Goal: Use online tool/utility: Utilize a website feature to perform a specific function

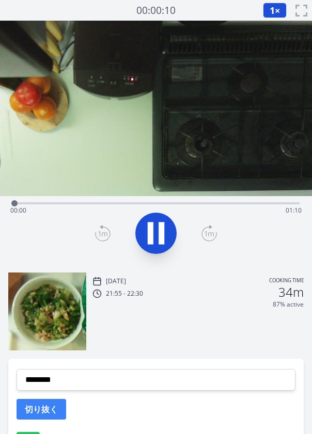
click at [84, 203] on div "Time elapsed: 00:00 Time remaining: 01:10" at bounding box center [155, 210] width 291 height 17
click at [138, 198] on div "Time elapsed: 00:18 Time remaining: 00:52" at bounding box center [155, 202] width 287 height 12
click at [178, 194] on video at bounding box center [156, 108] width 312 height 175
click at [187, 198] on div "Time elapsed: 00:32 Time remaining: 00:38" at bounding box center [155, 202] width 287 height 12
click at [159, 237] on icon at bounding box center [161, 233] width 6 height 22
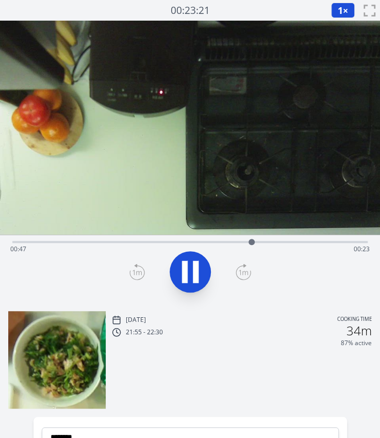
click at [192, 262] on icon at bounding box center [190, 271] width 29 height 29
click at [232, 236] on div "Time elapsed: 00:47 Time remaining: 00:23" at bounding box center [190, 241] width 356 height 12
click at [271, 243] on div "Time elapsed: 00:43 Time remaining: 00:27" at bounding box center [190, 249] width 360 height 17
click at [188, 271] on icon at bounding box center [190, 272] width 17 height 22
click at [188, 271] on icon at bounding box center [190, 271] width 29 height 29
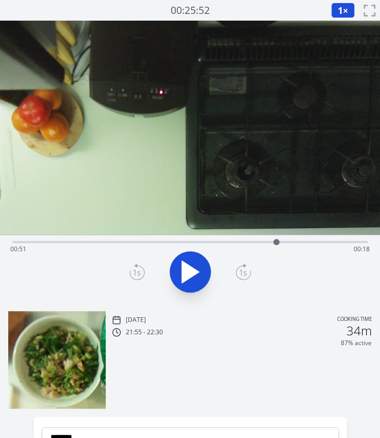
click at [184, 274] on icon at bounding box center [190, 272] width 17 height 22
click at [184, 274] on icon at bounding box center [185, 272] width 6 height 22
click at [299, 240] on div "Time elapsed: 00:54 Time remaining: 00:16" at bounding box center [190, 241] width 356 height 12
click at [301, 240] on div at bounding box center [298, 241] width 15 height 15
click at [190, 270] on icon at bounding box center [190, 272] width 17 height 22
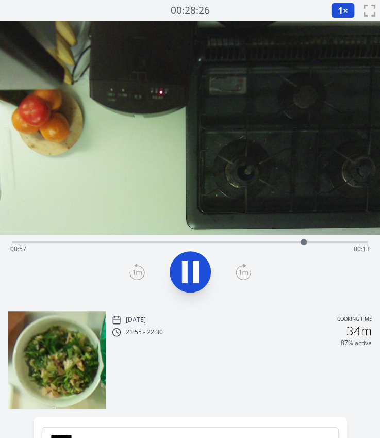
click at [190, 270] on icon at bounding box center [190, 271] width 29 height 29
click at [301, 244] on div at bounding box center [304, 241] width 15 height 15
click at [190, 268] on icon at bounding box center [190, 272] width 17 height 22
click at [190, 268] on icon at bounding box center [190, 271] width 29 height 29
click at [134, 269] on icon at bounding box center [137, 272] width 15 height 17
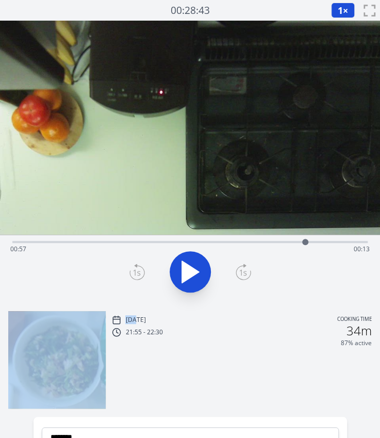
click at [134, 269] on icon at bounding box center [137, 272] width 15 height 17
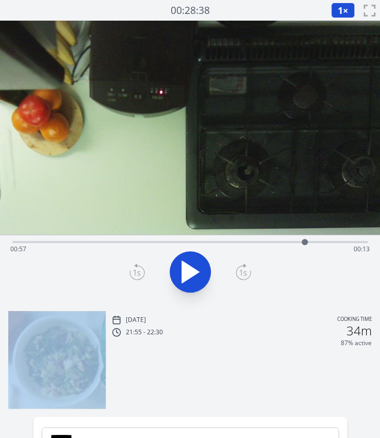
click at [134, 269] on icon at bounding box center [137, 272] width 15 height 17
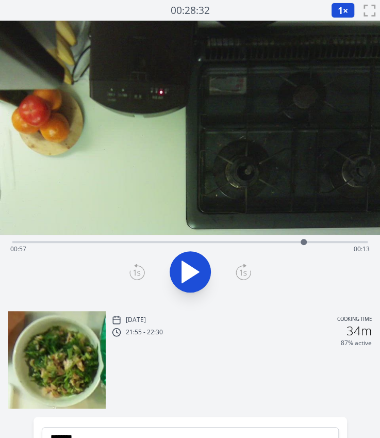
click at [134, 269] on icon at bounding box center [137, 272] width 15 height 17
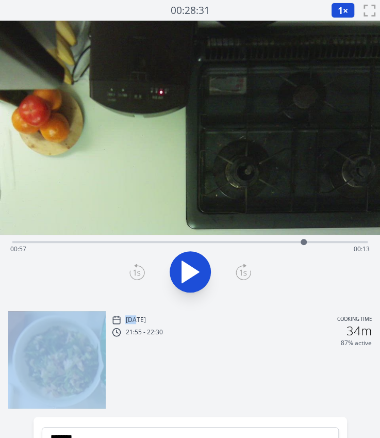
click at [134, 269] on icon at bounding box center [137, 272] width 15 height 17
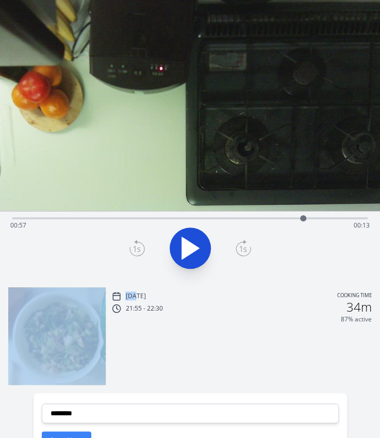
scroll to position [20, 0]
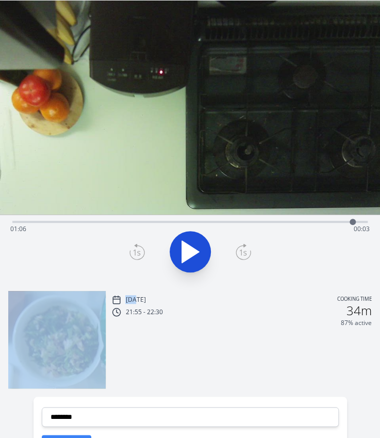
drag, startPoint x: 305, startPoint y: 221, endPoint x: 353, endPoint y: 224, distance: 47.6
click at [311, 224] on div at bounding box center [352, 221] width 15 height 15
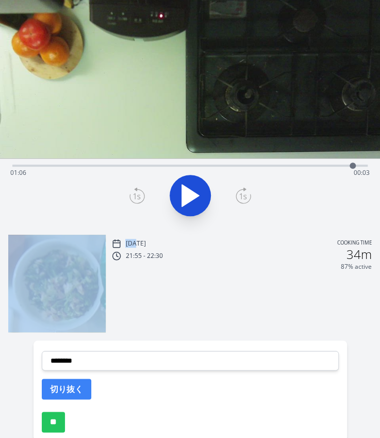
scroll to position [77, 0]
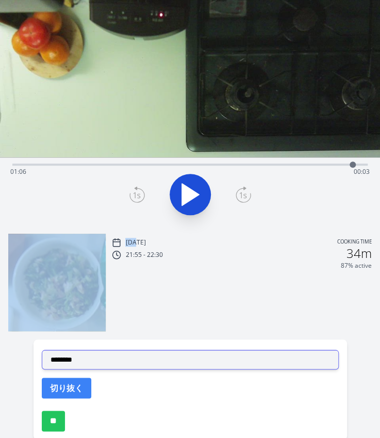
click at [109, 355] on select "**********" at bounding box center [190, 360] width 297 height 20
select select "**********"
click at [42, 350] on select "**********" at bounding box center [190, 360] width 297 height 20
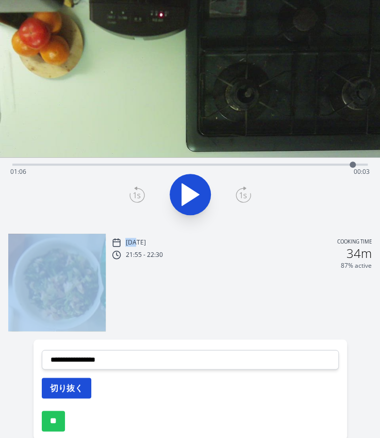
click at [64, 393] on button "切り抜く" at bounding box center [67, 388] width 50 height 21
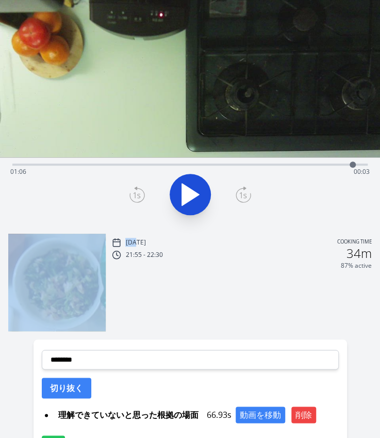
scroll to position [0, 0]
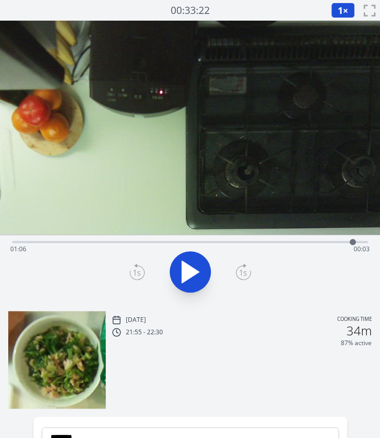
click at [264, 237] on div "Time elapsed: 01:06 Time remaining: 00:03" at bounding box center [190, 241] width 356 height 12
click at [287, 239] on div "Time elapsed: 00:49 Time remaining: 00:21" at bounding box center [190, 241] width 356 height 12
click at [294, 239] on div at bounding box center [286, 241] width 15 height 15
click at [299, 240] on div at bounding box center [293, 241] width 15 height 15
click at [307, 241] on div "Time elapsed: 00:56 Time remaining: 00:14" at bounding box center [190, 249] width 360 height 17
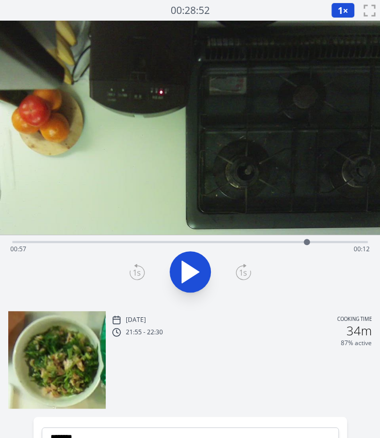
click at [304, 240] on div at bounding box center [307, 242] width 6 height 6
click at [135, 269] on icon at bounding box center [137, 272] width 15 height 17
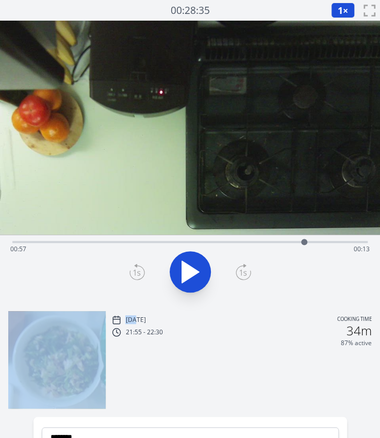
click at [135, 269] on icon at bounding box center [137, 272] width 15 height 17
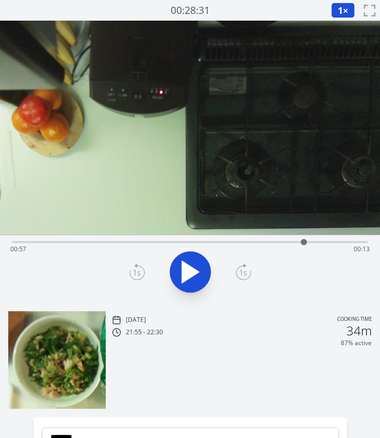
click at [135, 269] on icon at bounding box center [137, 272] width 15 height 17
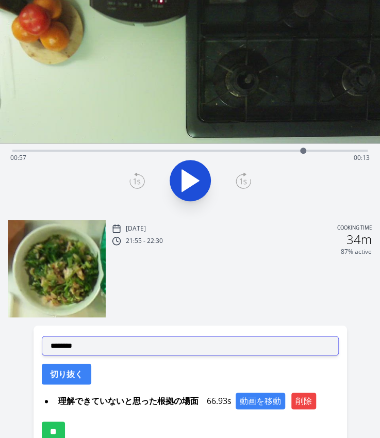
click at [156, 342] on select "**********" at bounding box center [190, 346] width 297 height 20
select select "**********"
click at [42, 336] on select "**********" at bounding box center [190, 346] width 297 height 20
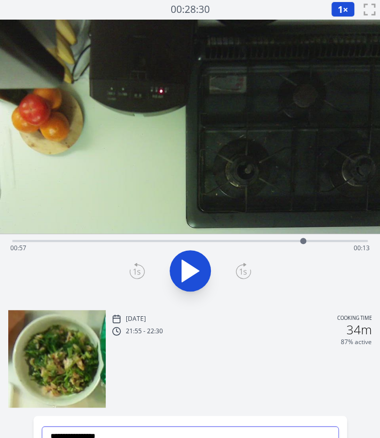
scroll to position [153, 0]
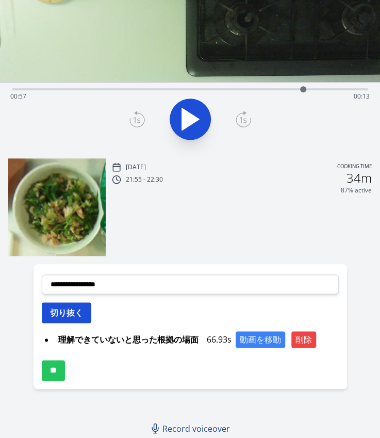
click at [53, 315] on button "切り抜く" at bounding box center [67, 312] width 50 height 21
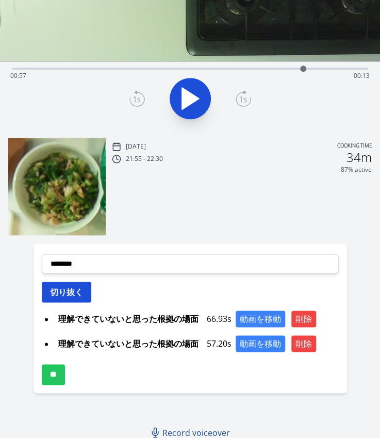
scroll to position [174, 0]
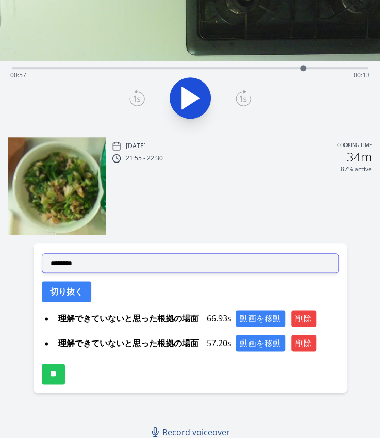
click at [71, 266] on select "**********" at bounding box center [190, 263] width 297 height 20
select select "**********"
click at [42, 253] on select "**********" at bounding box center [190, 263] width 297 height 20
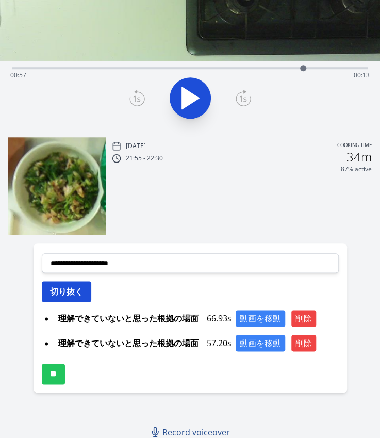
click at [52, 299] on button "切り抜く" at bounding box center [67, 291] width 50 height 21
select select
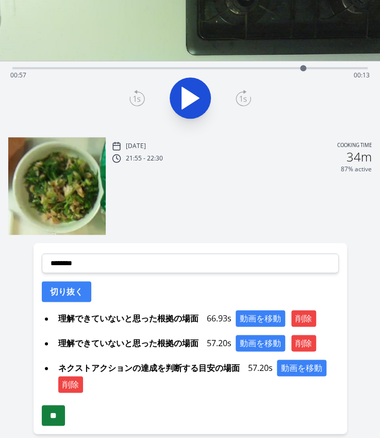
click at [58, 414] on input "**" at bounding box center [53, 415] width 23 height 21
